Goal: Navigation & Orientation: Go to known website

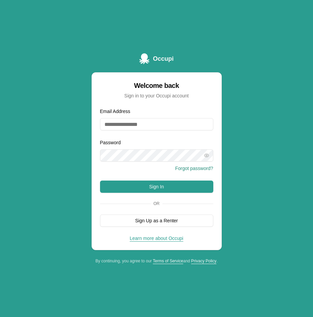
click at [161, 56] on span "Occupi" at bounding box center [163, 59] width 21 height 10
click at [147, 54] on icon at bounding box center [144, 58] width 11 height 11
click at [147, 55] on icon at bounding box center [144, 58] width 10 height 11
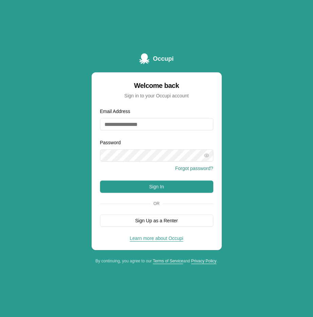
click at [147, 55] on icon at bounding box center [144, 58] width 10 height 11
click at [156, 236] on link "Learn more about Occupi" at bounding box center [157, 238] width 54 height 5
